Goal: Book appointment/travel/reservation

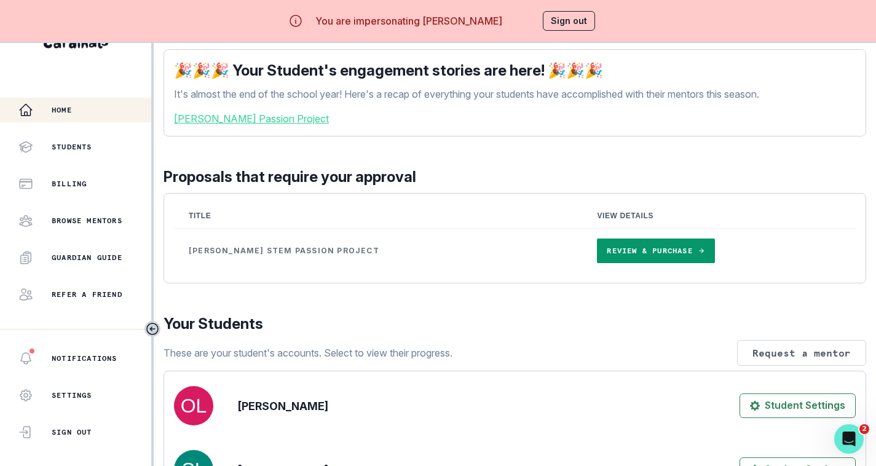
scroll to position [8, 0]
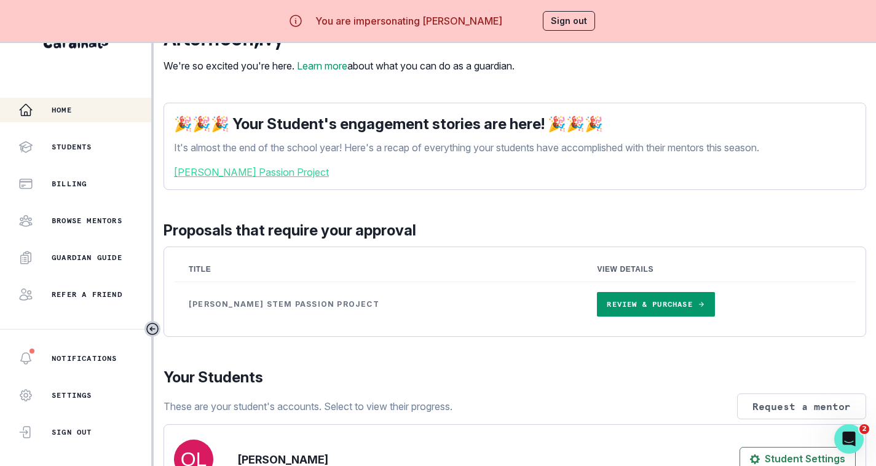
click at [597, 307] on link "Review & Purchase" at bounding box center [655, 304] width 117 height 25
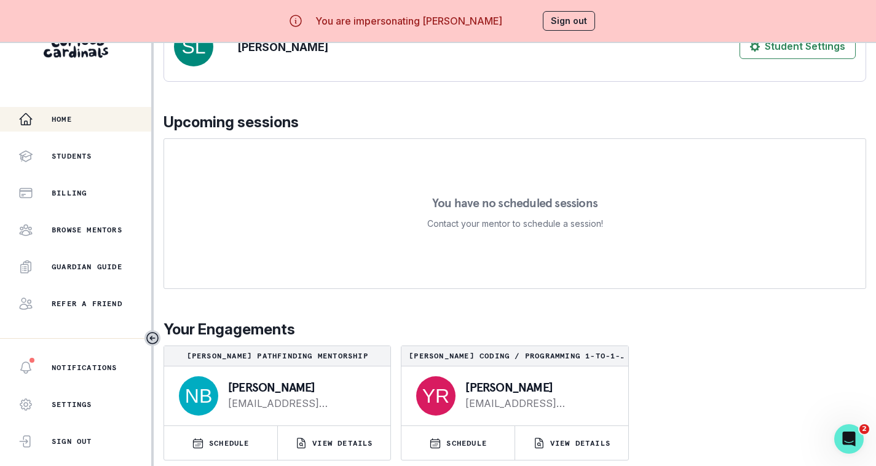
scroll to position [52, 0]
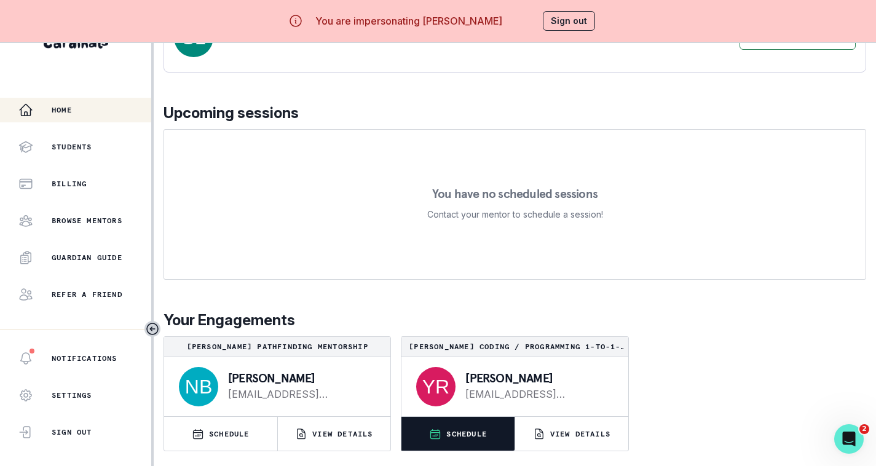
click at [459, 435] on p "SCHEDULE" at bounding box center [466, 434] width 41 height 10
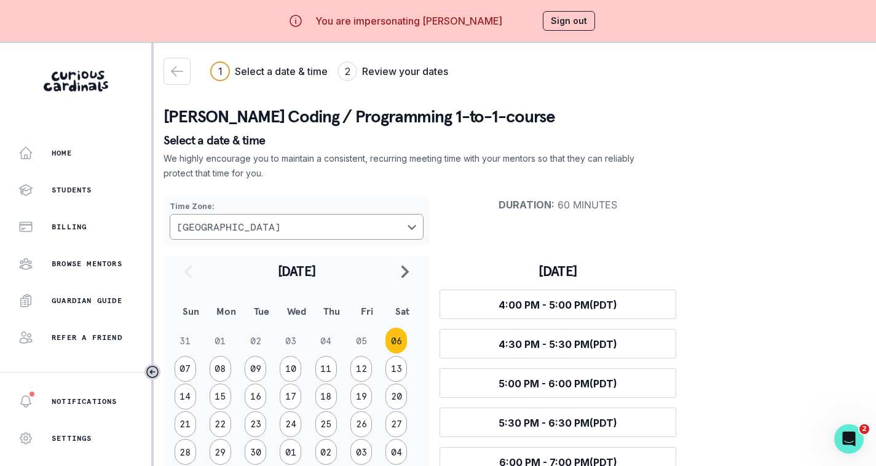
click at [451, 137] on p "Select a date & time" at bounding box center [515, 140] width 703 height 12
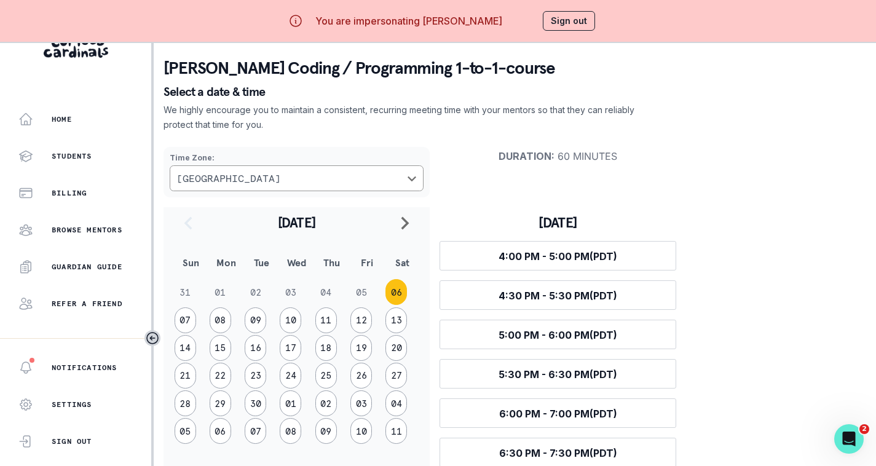
scroll to position [52, 0]
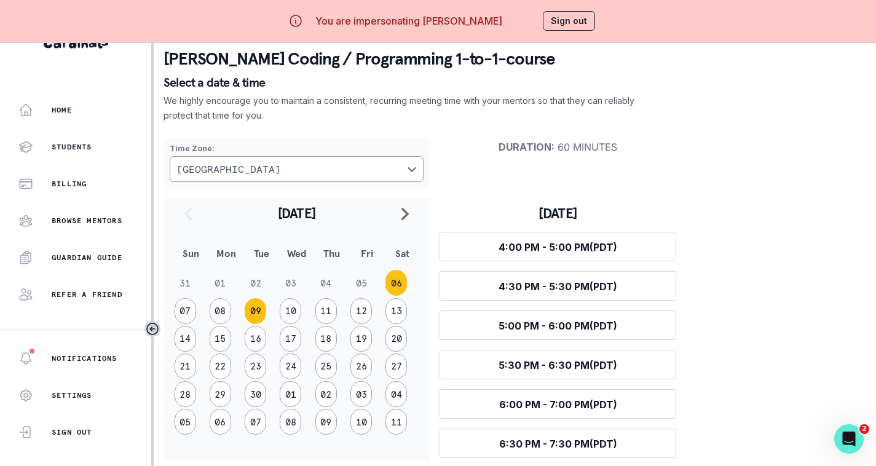
click at [252, 298] on button "09" at bounding box center [256, 311] width 22 height 26
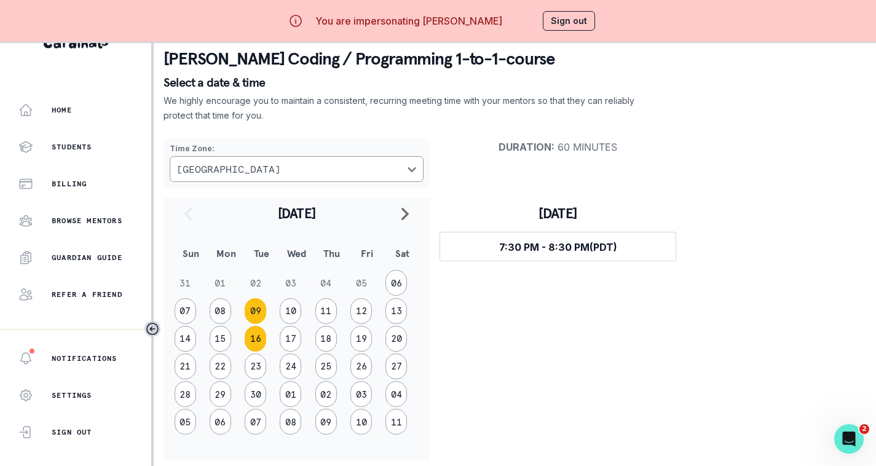
click at [250, 330] on button "16" at bounding box center [256, 339] width 22 height 26
click at [257, 354] on button "23" at bounding box center [256, 367] width 22 height 26
click at [259, 303] on button "09" at bounding box center [256, 311] width 22 height 26
click at [293, 301] on button "10" at bounding box center [291, 311] width 22 height 26
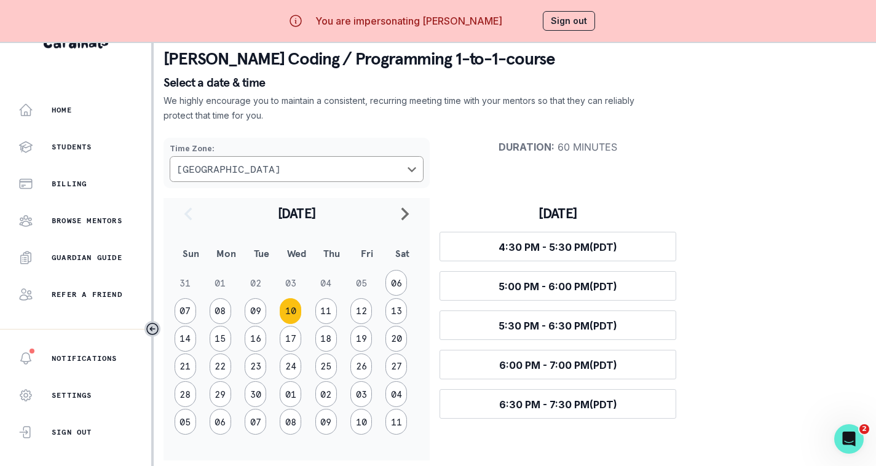
click at [338, 303] on td "11" at bounding box center [331, 311] width 35 height 28
click at [331, 304] on button "11" at bounding box center [326, 311] width 22 height 26
click at [261, 304] on button "09" at bounding box center [256, 311] width 22 height 26
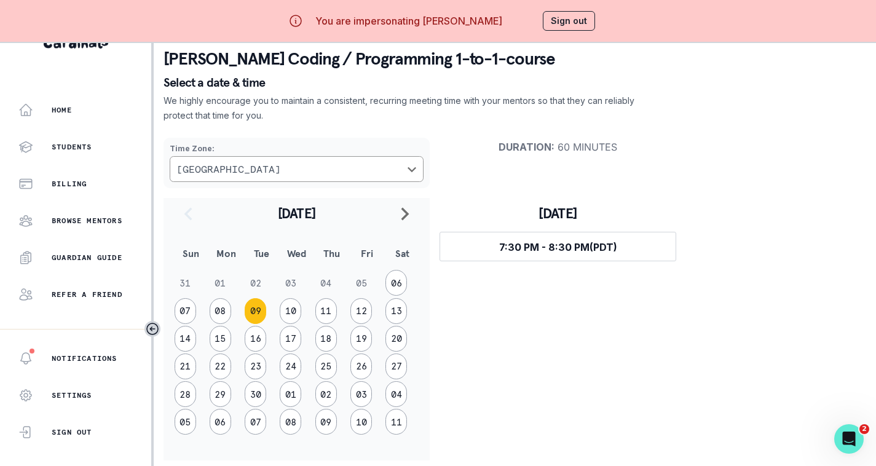
click at [570, 16] on button "Sign out" at bounding box center [569, 21] width 52 height 20
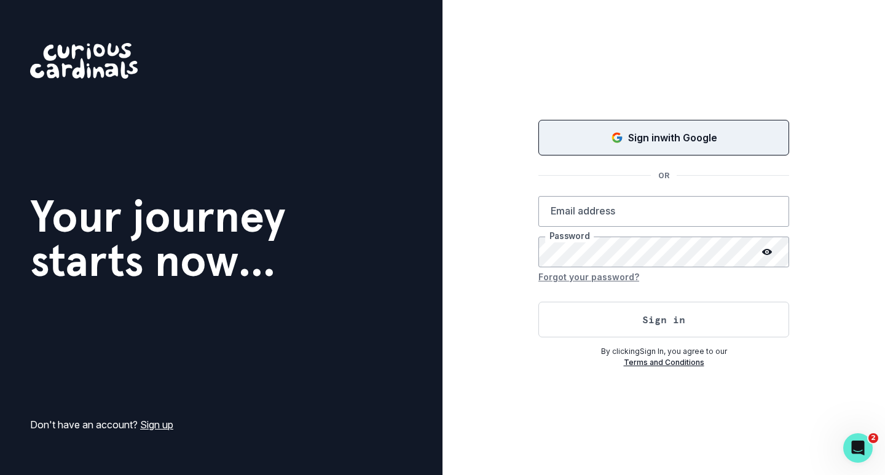
click at [635, 142] on p "Sign in with Google" at bounding box center [672, 137] width 89 height 15
